Goal: Task Accomplishment & Management: Use online tool/utility

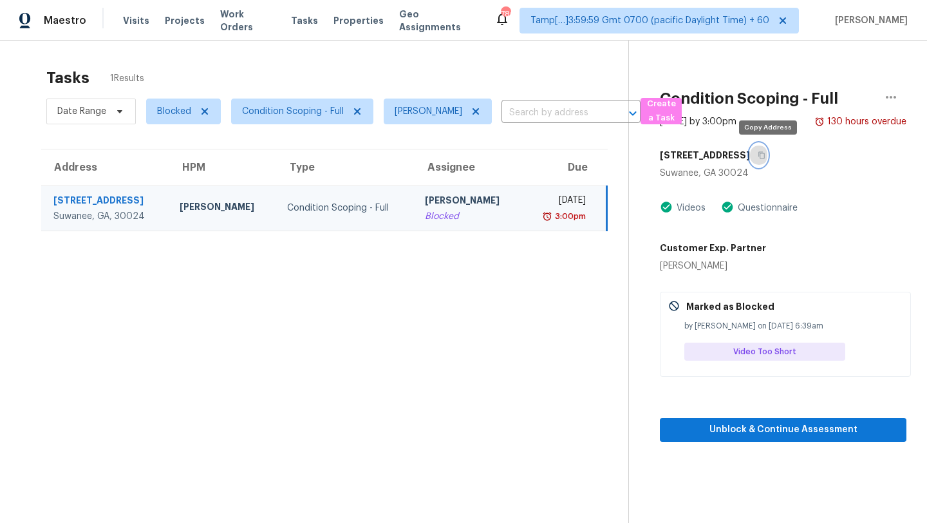
click at [765, 158] on icon "button" at bounding box center [762, 155] width 8 height 8
click at [279, 114] on span "Condition Scoping - Full" at bounding box center [293, 111] width 102 height 13
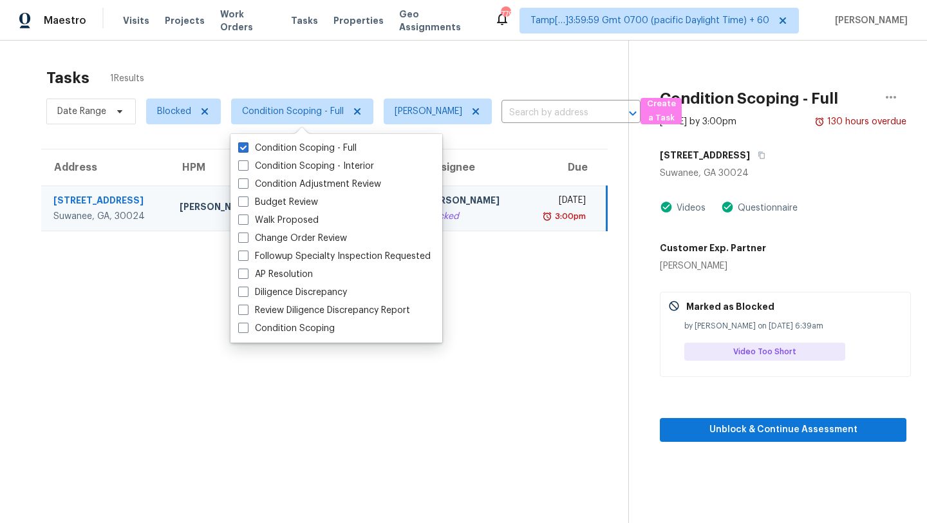
click at [313, 82] on div "Tasks 1 Results" at bounding box center [337, 77] width 582 height 33
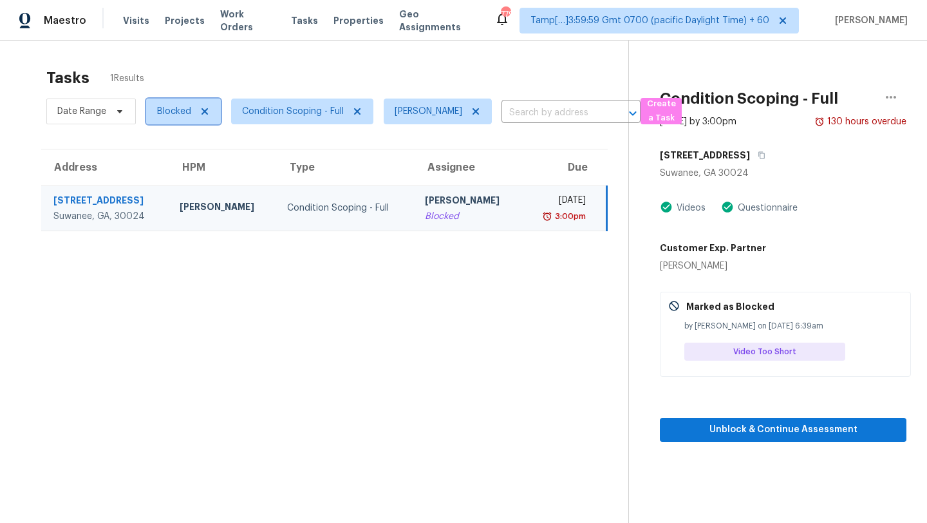
click at [175, 110] on span "Blocked" at bounding box center [174, 111] width 34 height 13
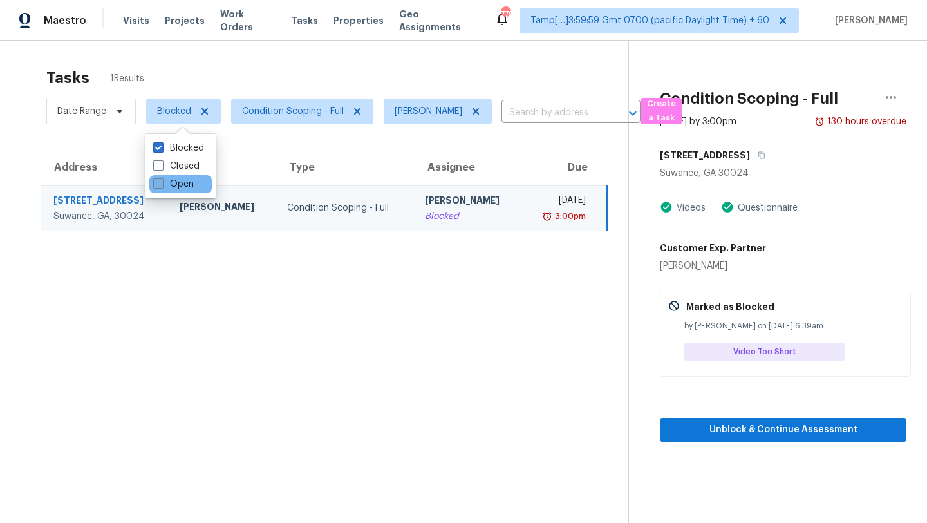
click at [181, 189] on label "Open" at bounding box center [173, 184] width 41 height 13
click at [162, 186] on input "Open" at bounding box center [157, 182] width 8 height 8
checkbox input "true"
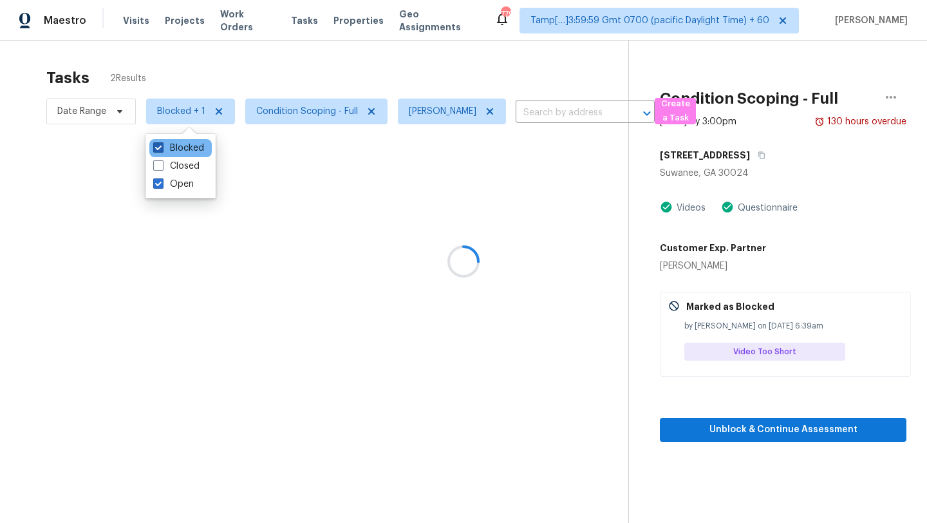
click at [181, 151] on label "Blocked" at bounding box center [178, 148] width 51 height 13
click at [162, 150] on input "Blocked" at bounding box center [157, 146] width 8 height 8
checkbox input "false"
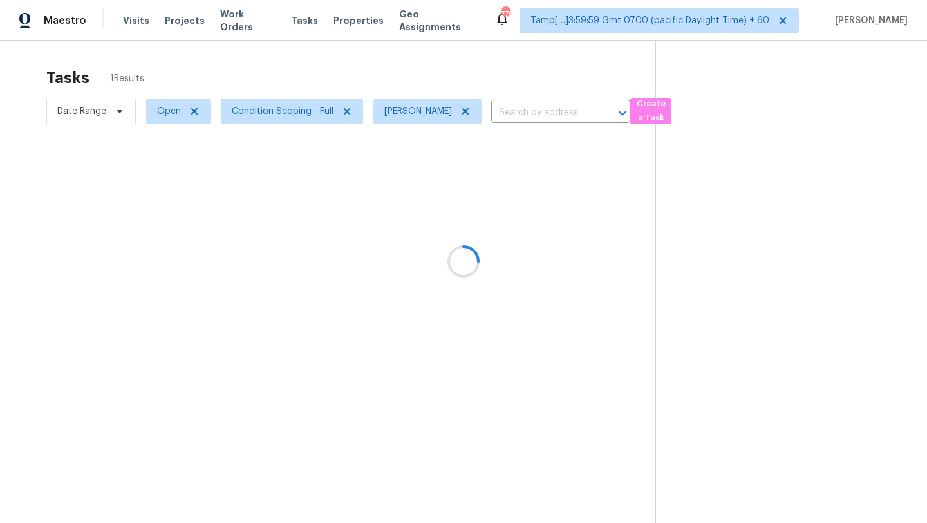
click at [268, 73] on div at bounding box center [463, 261] width 927 height 523
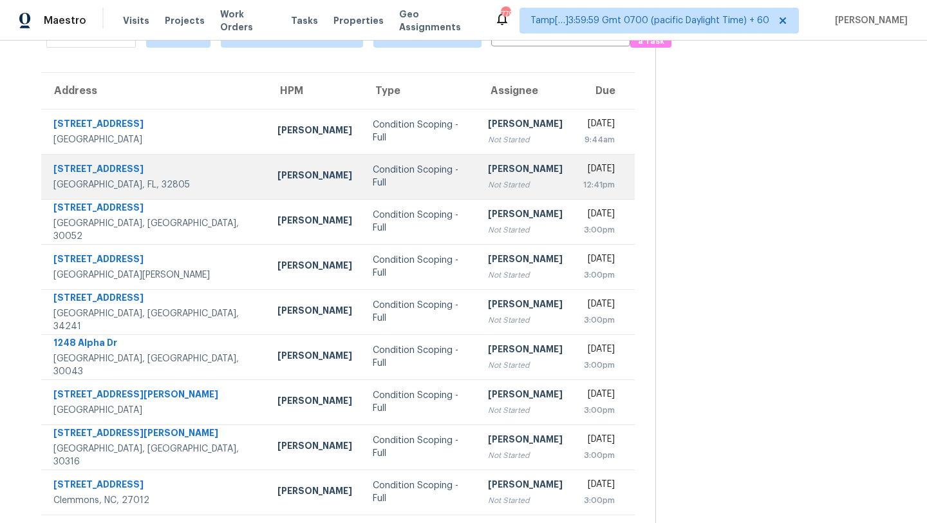
scroll to position [70, 0]
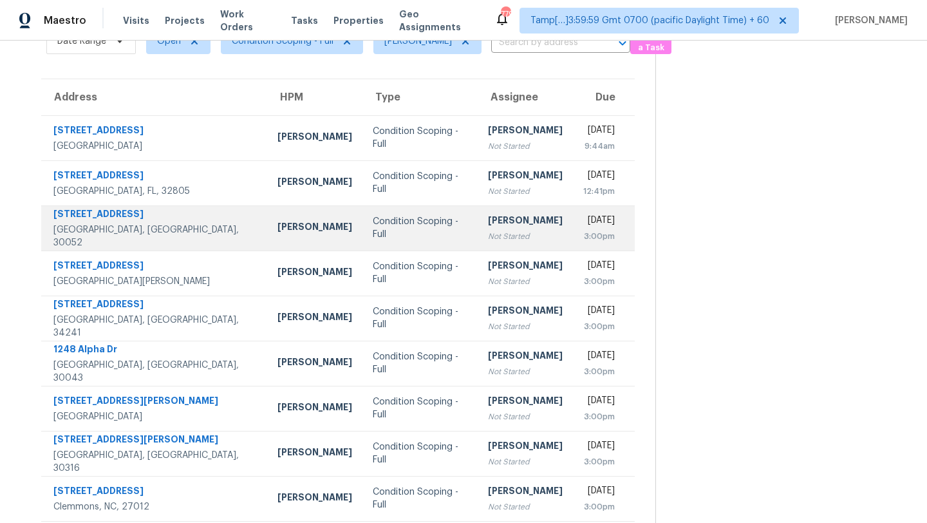
click at [488, 233] on div "Not Started" at bounding box center [525, 236] width 75 height 13
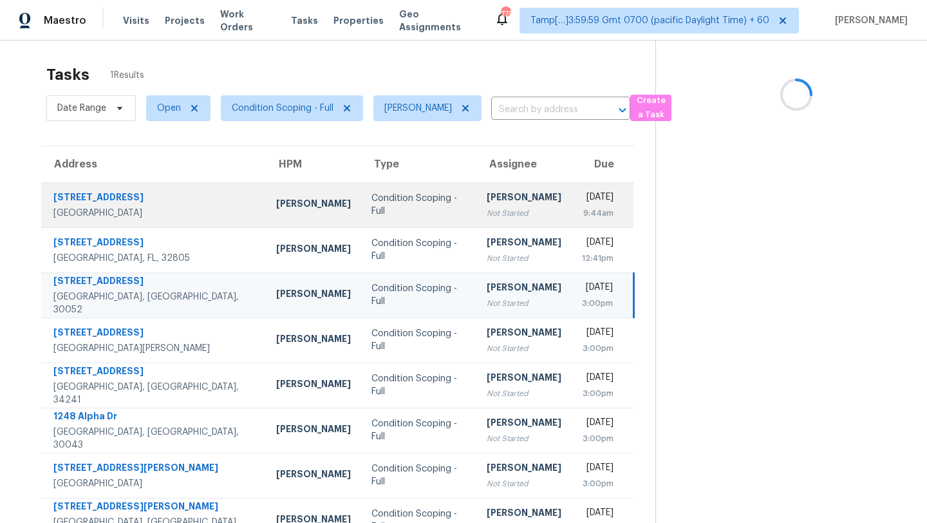
scroll to position [0, 0]
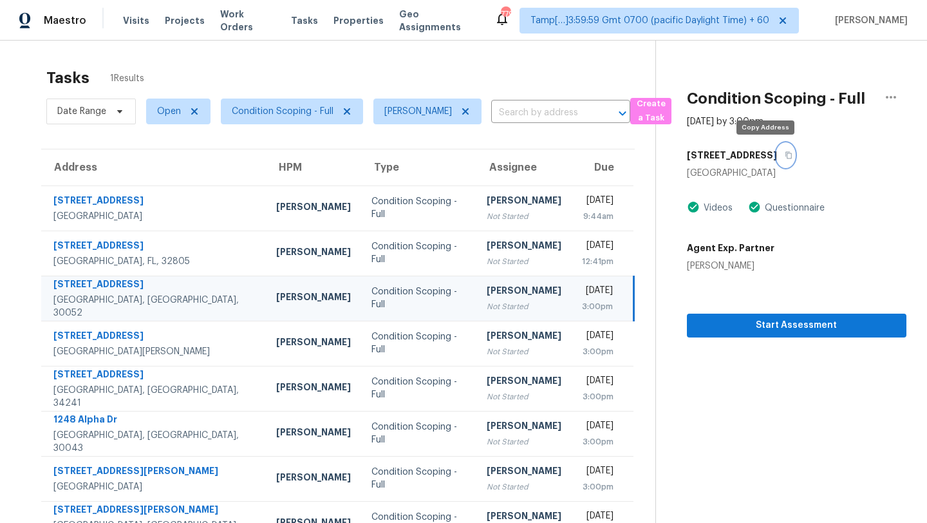
click at [785, 157] on icon "button" at bounding box center [789, 155] width 8 height 8
